Goal: Task Accomplishment & Management: Manage account settings

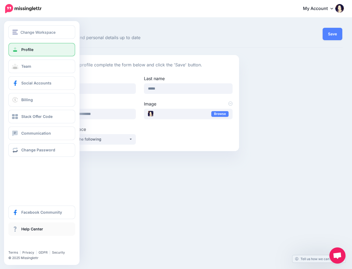
click at [32, 228] on span "Help Center" at bounding box center [32, 229] width 22 height 5
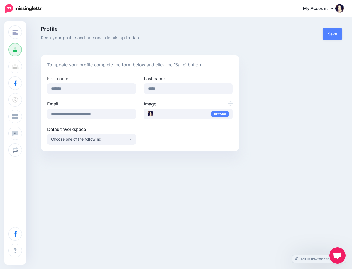
click at [331, 8] on icon at bounding box center [332, 8] width 3 height 4
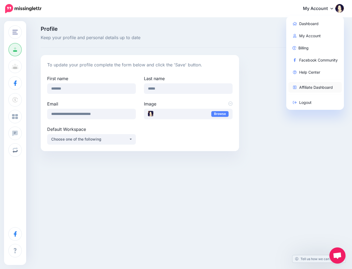
click at [323, 88] on link "Affiliate Dashboard" at bounding box center [316, 87] width 54 height 11
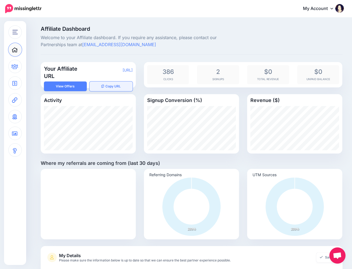
click at [113, 87] on button "Copy URL" at bounding box center [111, 87] width 43 height 10
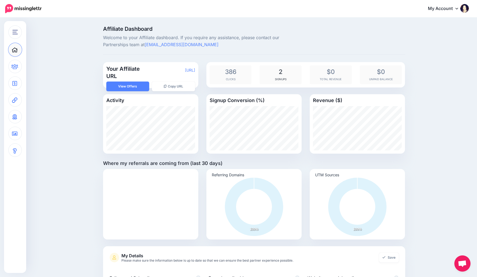
click at [280, 72] on span "2" at bounding box center [280, 72] width 37 height 8
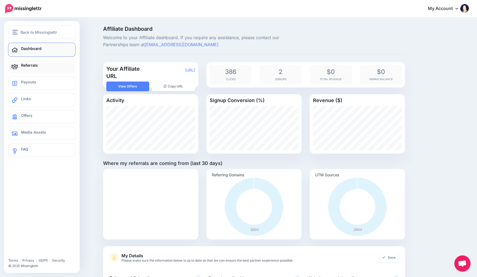
click at [38, 66] on link "Referrals" at bounding box center [41, 66] width 67 height 13
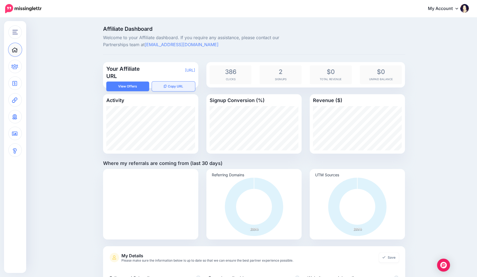
click at [181, 86] on button "Copy URL" at bounding box center [173, 87] width 43 height 10
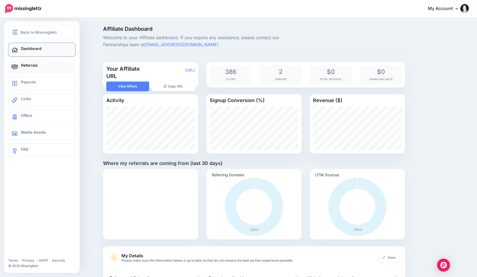
click at [16, 66] on icon at bounding box center [14, 66] width 7 height 5
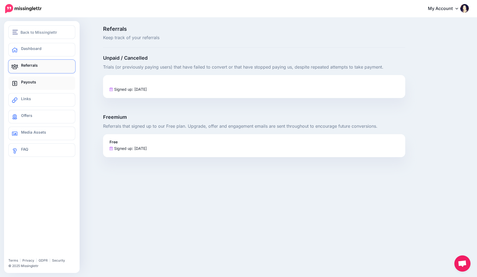
click at [23, 82] on span "Payouts" at bounding box center [28, 82] width 15 height 5
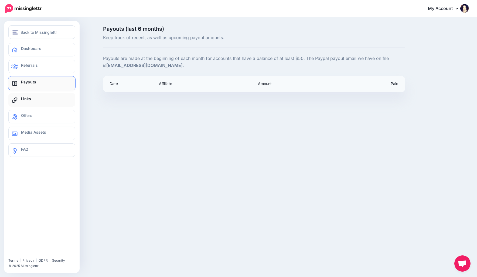
click at [34, 100] on link "Links" at bounding box center [41, 99] width 67 height 13
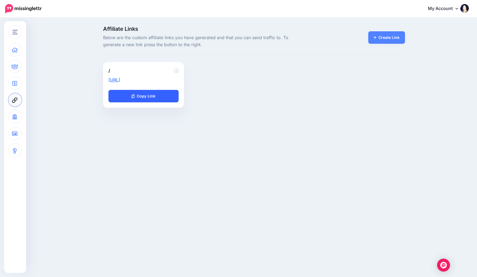
click at [152, 96] on link "Copy Link" at bounding box center [143, 96] width 70 height 12
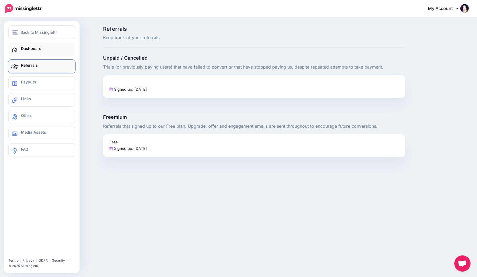
click at [25, 54] on link "Dashboard" at bounding box center [41, 49] width 67 height 13
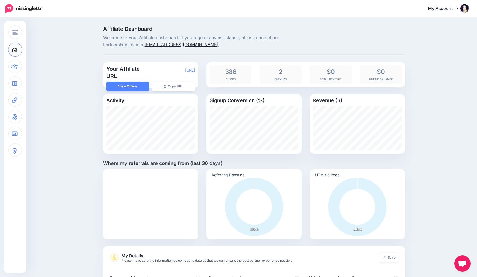
click at [176, 46] on link "[EMAIL_ADDRESS][DOMAIN_NAME]" at bounding box center [182, 44] width 74 height 5
